Goal: Transaction & Acquisition: Obtain resource

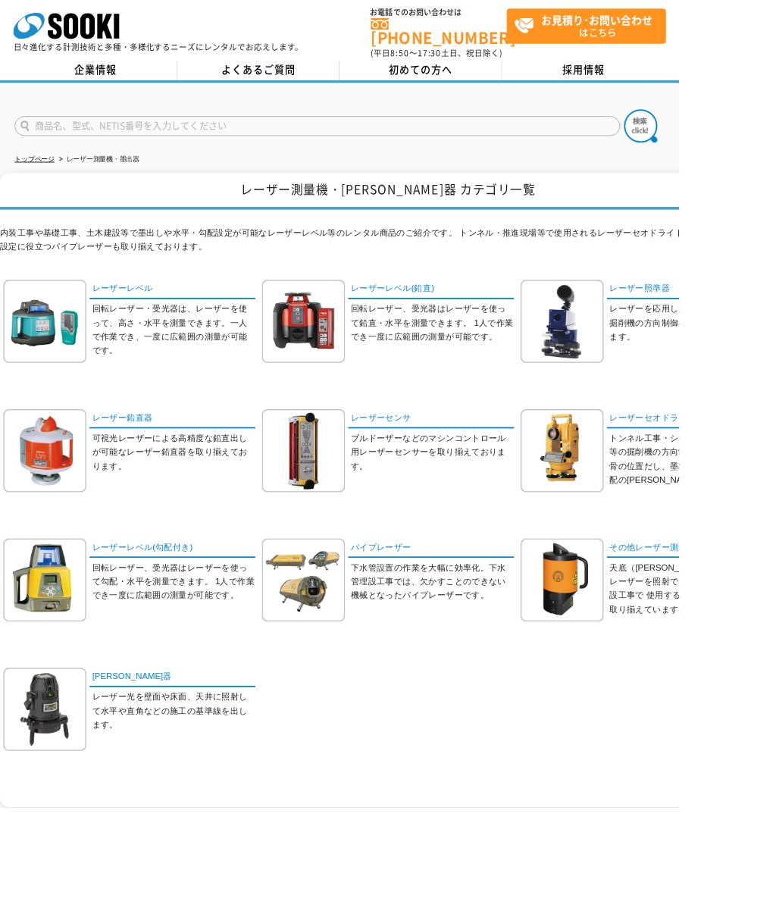
scroll to position [3, 0]
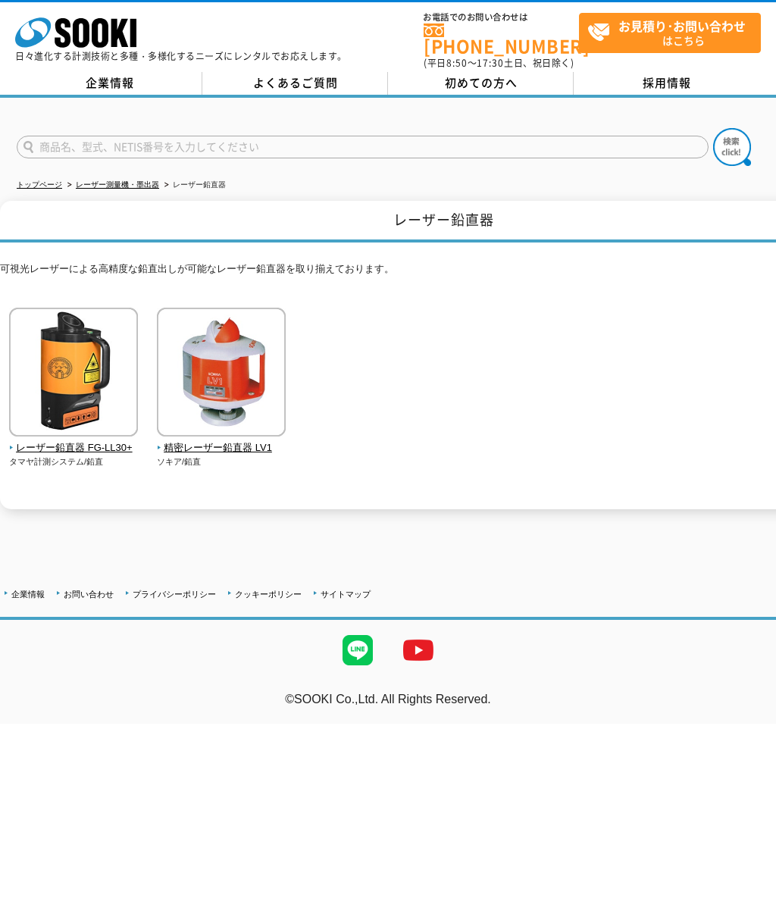
click at [103, 443] on span "レーザー鉛直器 FG-LL30+" at bounding box center [74, 448] width 130 height 16
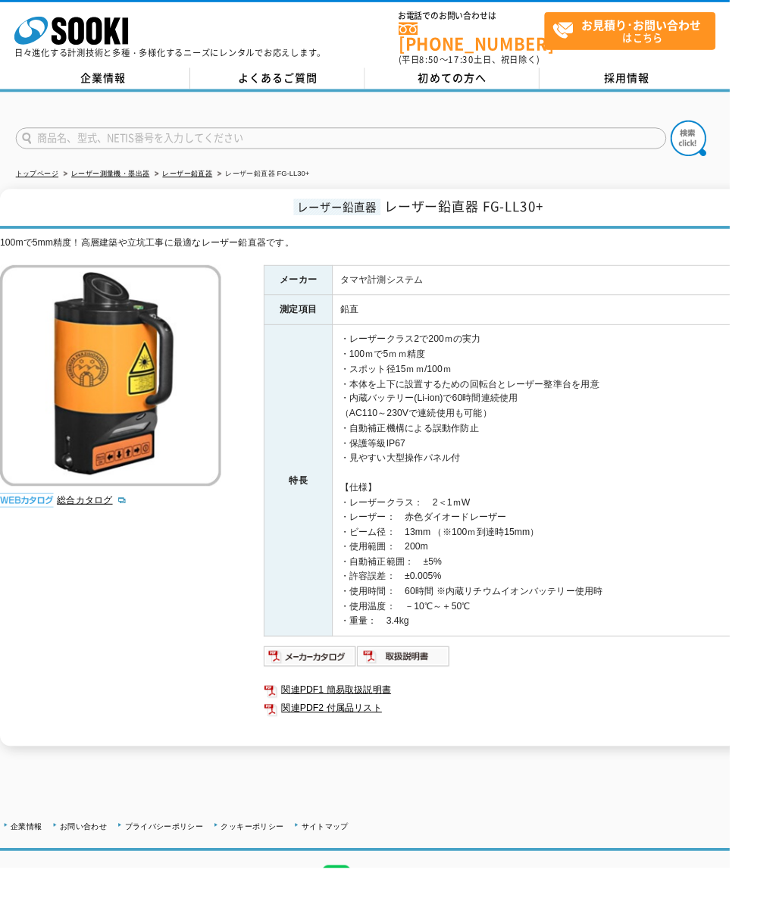
click at [396, 724] on link "関連PDF1 簡易取扱説明書" at bounding box center [583, 734] width 606 height 20
click at [456, 686] on img at bounding box center [429, 698] width 99 height 24
click at [437, 686] on img at bounding box center [429, 698] width 99 height 24
click at [330, 686] on img at bounding box center [329, 698] width 99 height 24
